Goal: Submit feedback/report problem: Submit feedback/report problem

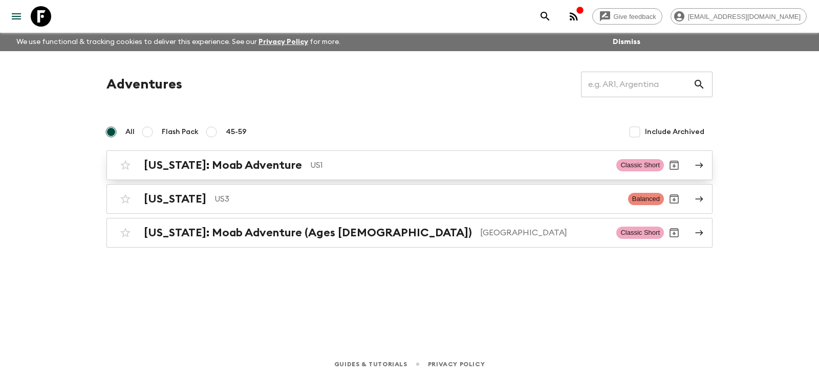
click at [271, 165] on div "[US_STATE]: Moab Adventure US1" at bounding box center [376, 165] width 465 height 13
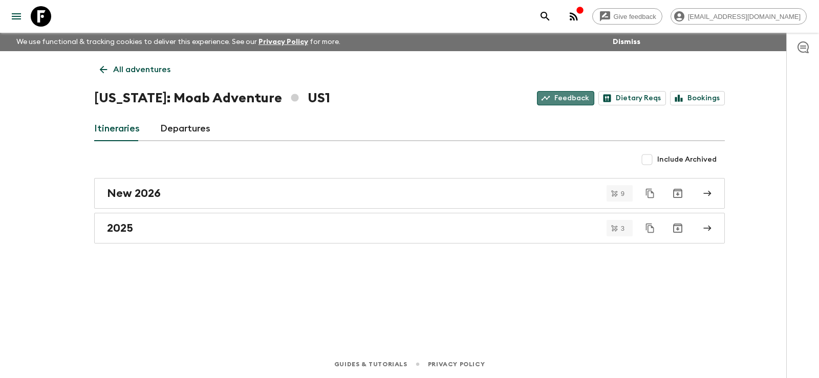
click at [573, 98] on link "Feedback" at bounding box center [565, 98] width 57 height 14
click at [575, 99] on link "Feedback" at bounding box center [565, 98] width 57 height 14
click at [577, 96] on link "Feedback" at bounding box center [565, 98] width 57 height 14
